Goal: Communication & Community: Answer question/provide support

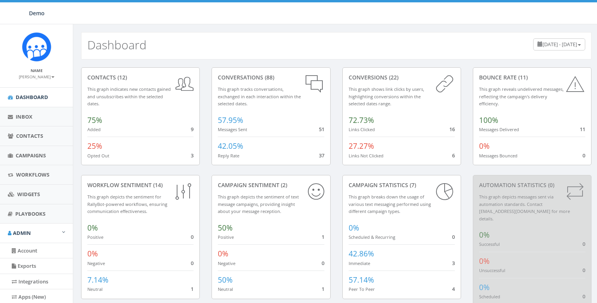
scroll to position [134, 0]
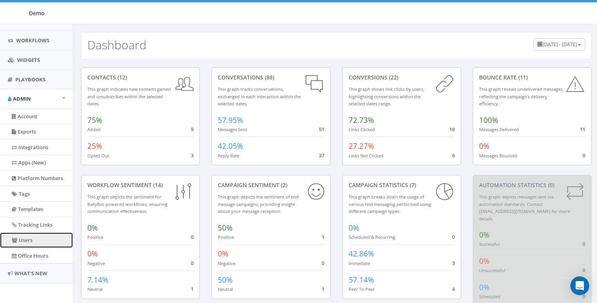
click at [22, 239] on link "Users" at bounding box center [36, 240] width 73 height 15
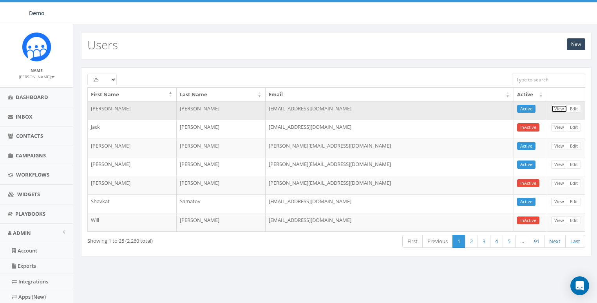
click at [559, 107] on link "View" at bounding box center [559, 109] width 16 height 8
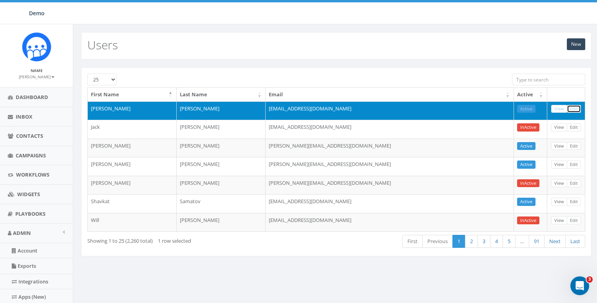
click at [574, 107] on link "Edit" at bounding box center [574, 109] width 14 height 8
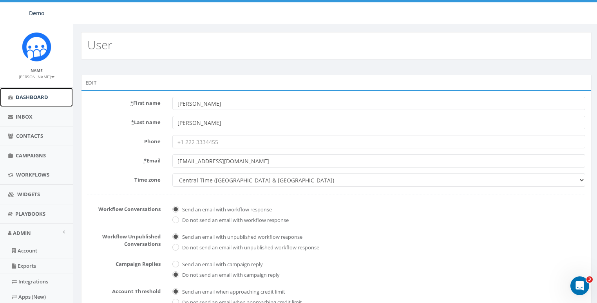
click at [20, 96] on span "Dashboard" at bounding box center [32, 97] width 33 height 7
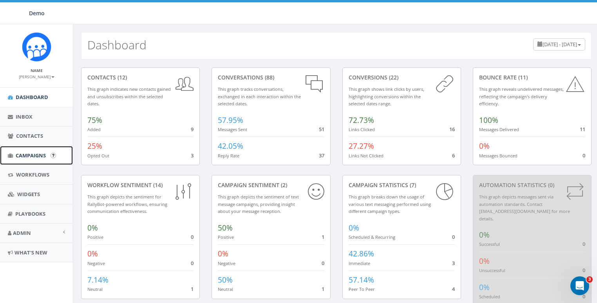
click at [27, 152] on span "Campaigns" at bounding box center [31, 155] width 30 height 7
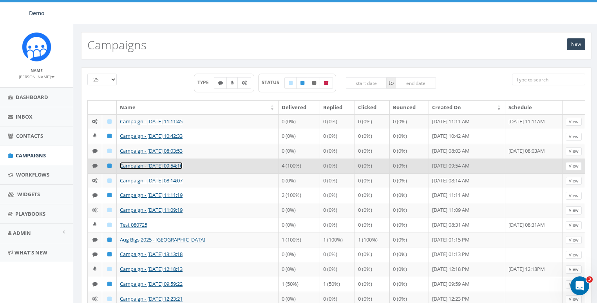
click at [135, 169] on link "Campaign - [DATE] 09:54:16" at bounding box center [151, 165] width 63 height 7
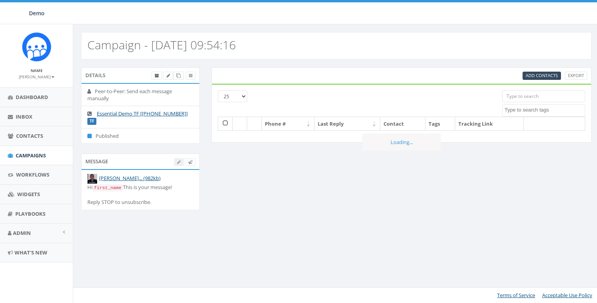
select select
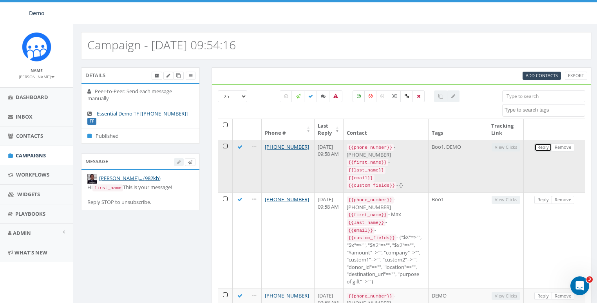
click at [541, 144] on link "Reply" at bounding box center [544, 147] width 18 height 8
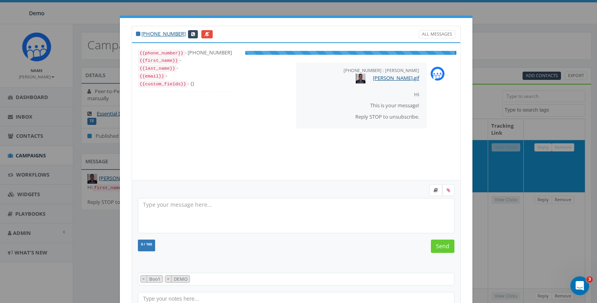
select select "Boo1"
